Goal: Task Accomplishment & Management: Manage account settings

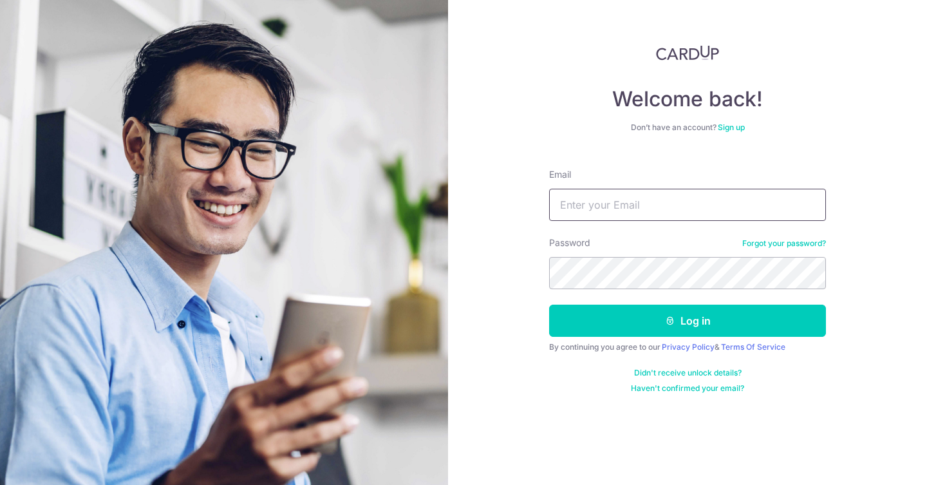
click at [665, 202] on input "Email" at bounding box center [687, 205] width 277 height 32
type input "[EMAIL_ADDRESS][DOMAIN_NAME]"
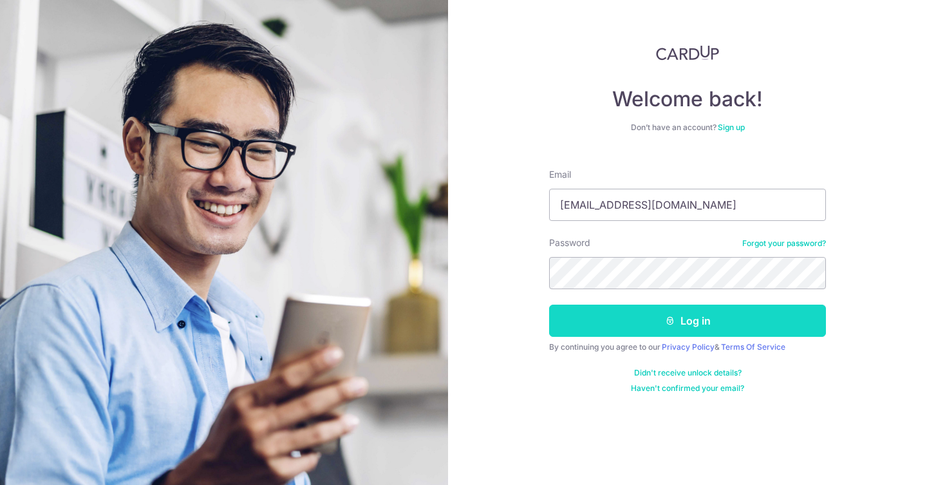
click at [697, 325] on button "Log in" at bounding box center [687, 321] width 277 height 32
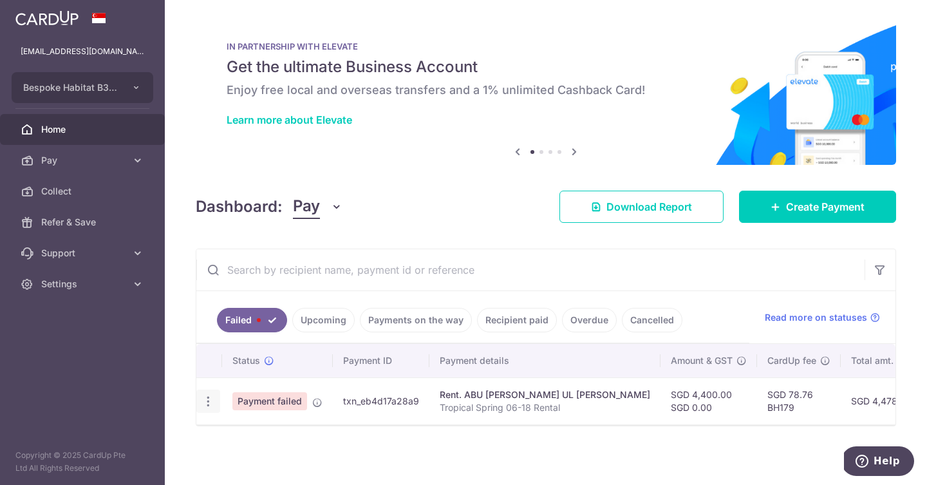
click at [213, 404] on icon "button" at bounding box center [209, 402] width 14 height 14
click at [246, 435] on span "Update payment" at bounding box center [277, 436] width 88 height 15
radio input "true"
type input "4,400.00"
type input "0.00"
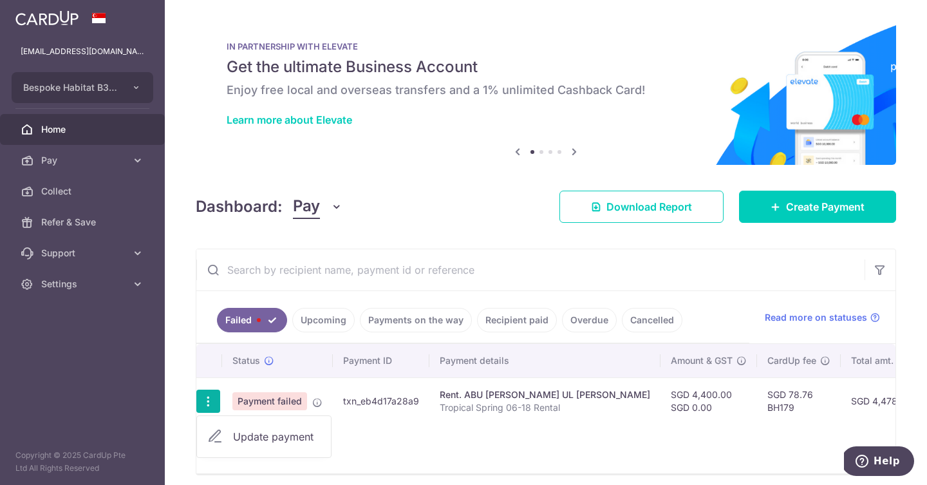
type input "Tropical Spring 06-18 Rental"
type input "TS 0618"
type input "BH179"
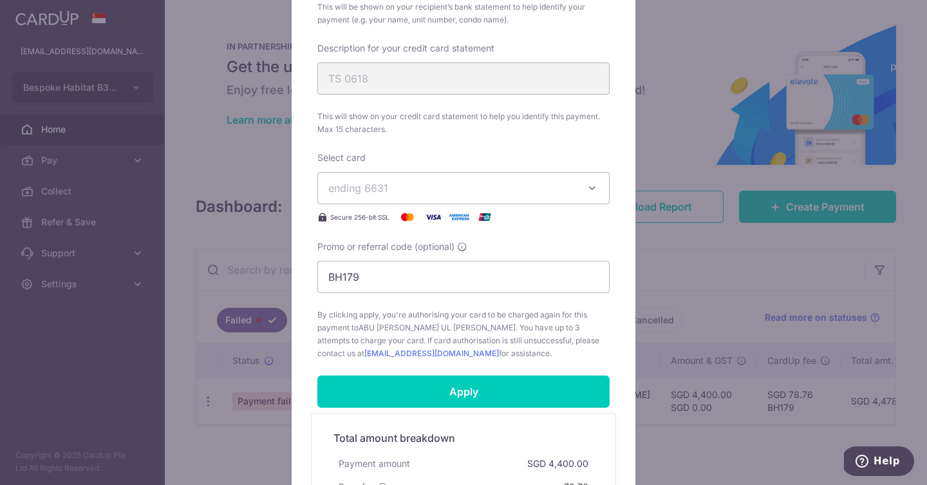
scroll to position [519, 0]
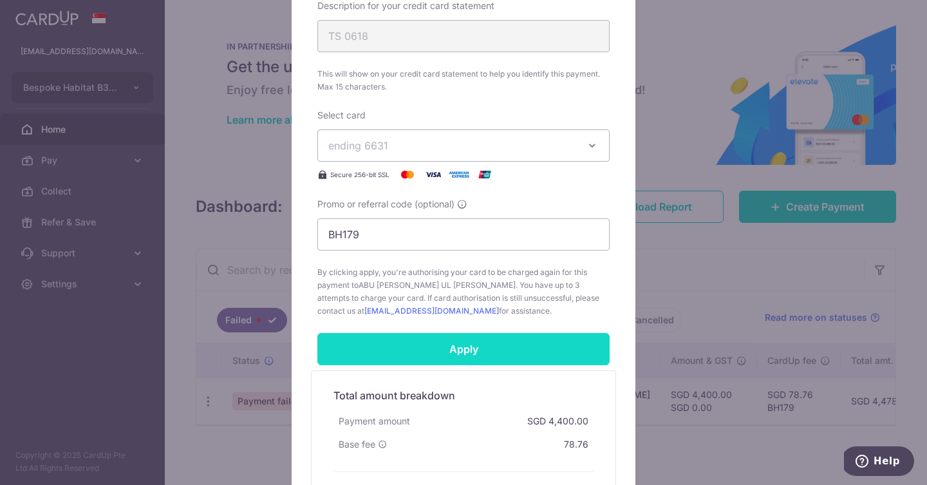
click at [496, 357] on input "Apply" at bounding box center [463, 349] width 292 height 32
